Goal: Task Accomplishment & Management: Use online tool/utility

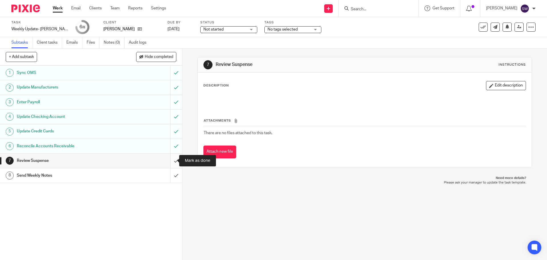
click at [168, 157] on input "submit" at bounding box center [91, 160] width 182 height 14
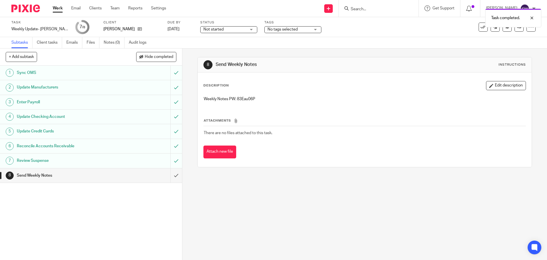
click at [238, 100] on p "Weekly Notes PW: 83Eau06P" at bounding box center [365, 99] width 322 height 6
copy p "83Eau06P"
drag, startPoint x: 413, startPoint y: 195, endPoint x: 381, endPoint y: 200, distance: 33.2
click at [413, 195] on div "8 Send Weekly Notes Instructions Description Edit description Weekly Notes PW: …" at bounding box center [364, 153] width 365 height 211
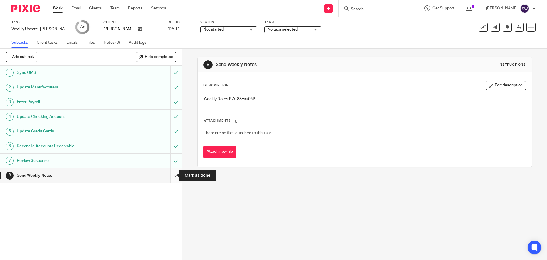
click at [168, 176] on input "submit" at bounding box center [91, 175] width 182 height 14
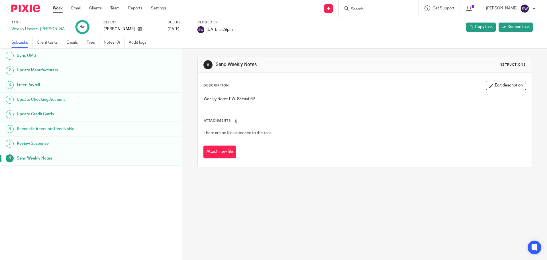
click at [54, 11] on link "Work" at bounding box center [58, 8] width 10 height 6
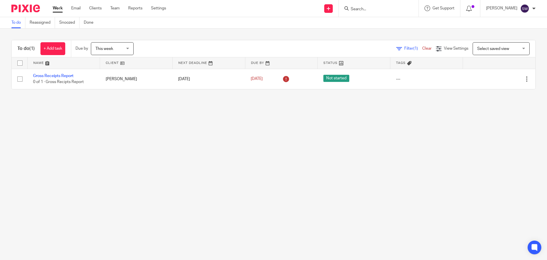
click at [231, 152] on main "To do Reassigned Snoozed Done To do (1) + Add task Due by This week This week T…" at bounding box center [273, 130] width 547 height 260
